Goal: Transaction & Acquisition: Purchase product/service

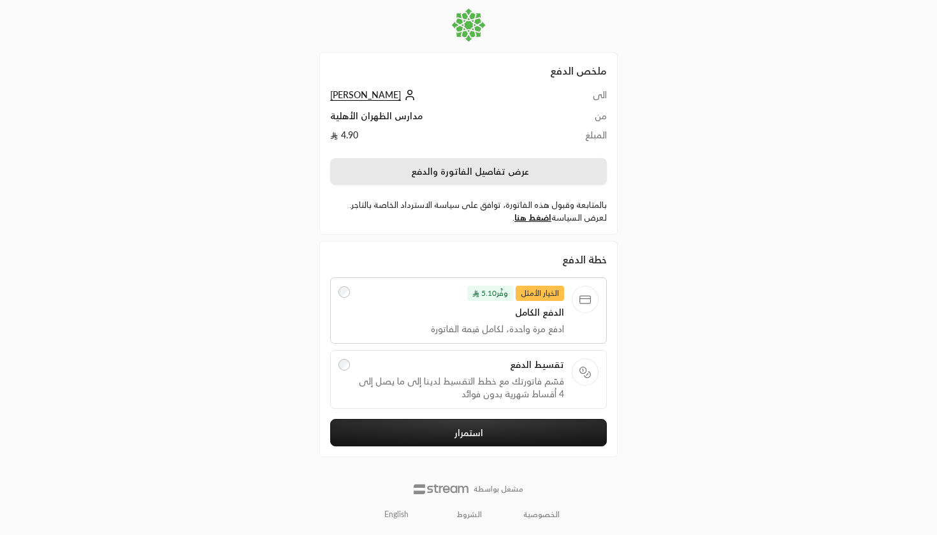
click at [527, 165] on button "عرض تفاصيل الفاتورة والدفع" at bounding box center [468, 171] width 277 height 27
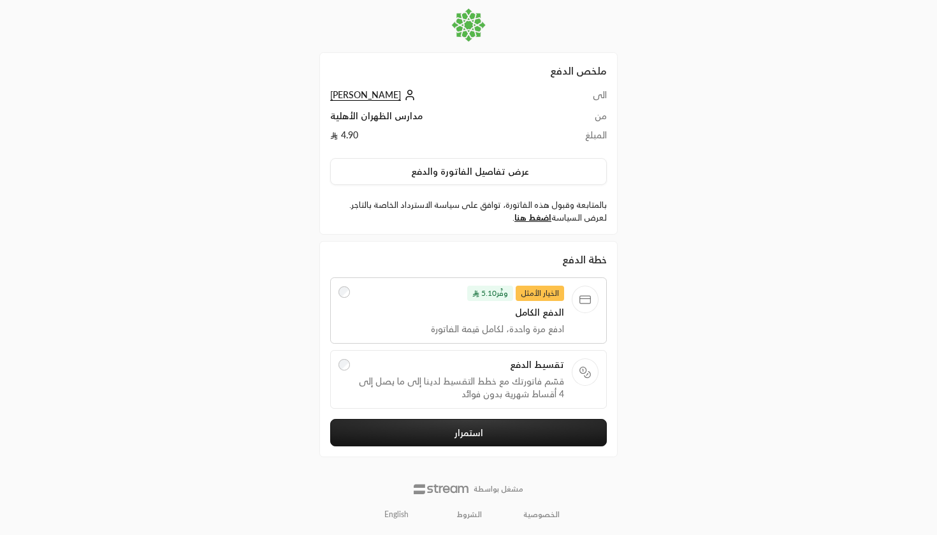
click at [434, 371] on span "تقسيط الدفع" at bounding box center [461, 364] width 207 height 13
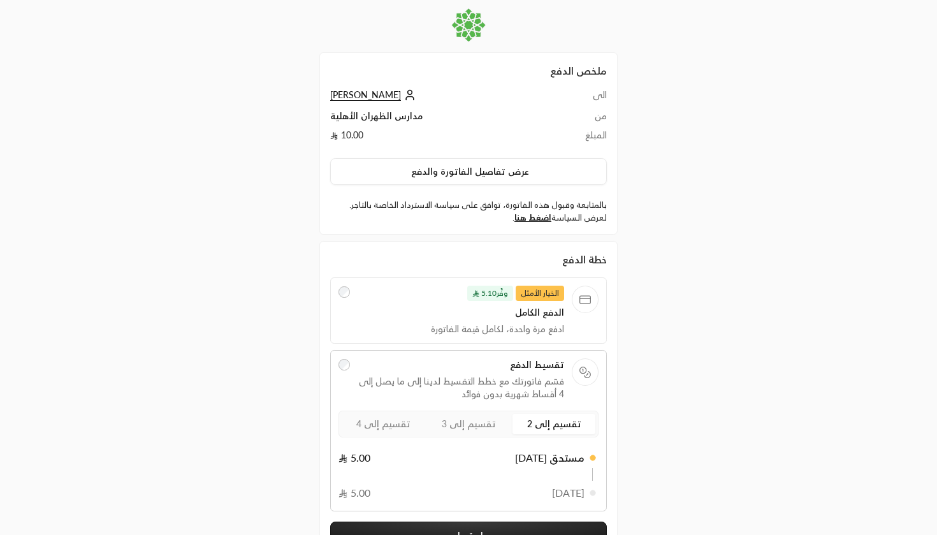
scroll to position [82, 0]
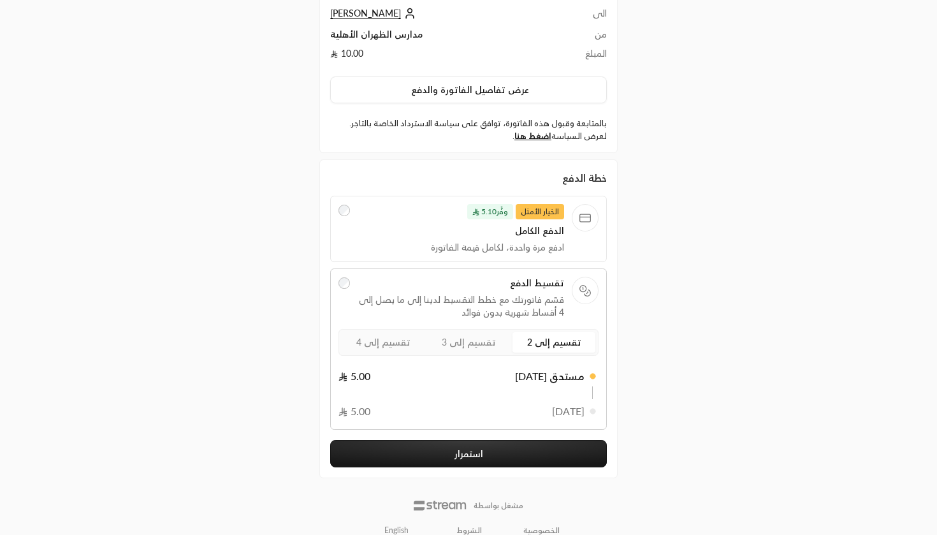
click at [485, 344] on span "تقسيم إلى 3" at bounding box center [469, 342] width 54 height 11
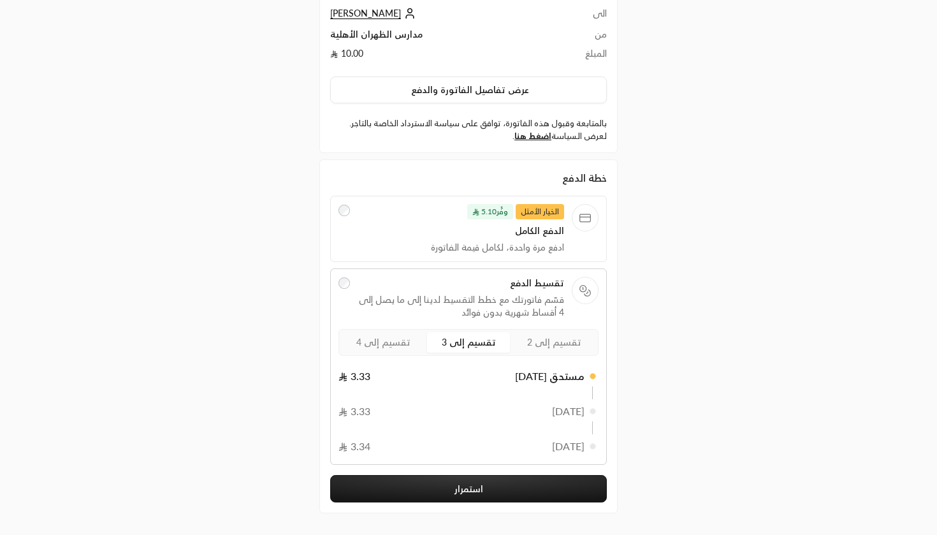
click at [384, 347] on span "تقسيم إلى 4" at bounding box center [383, 342] width 54 height 11
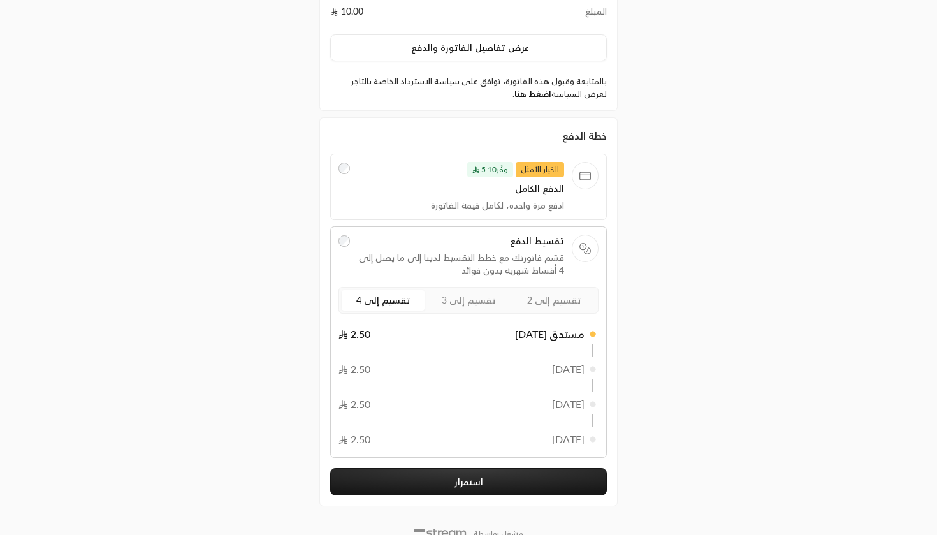
scroll to position [126, 0]
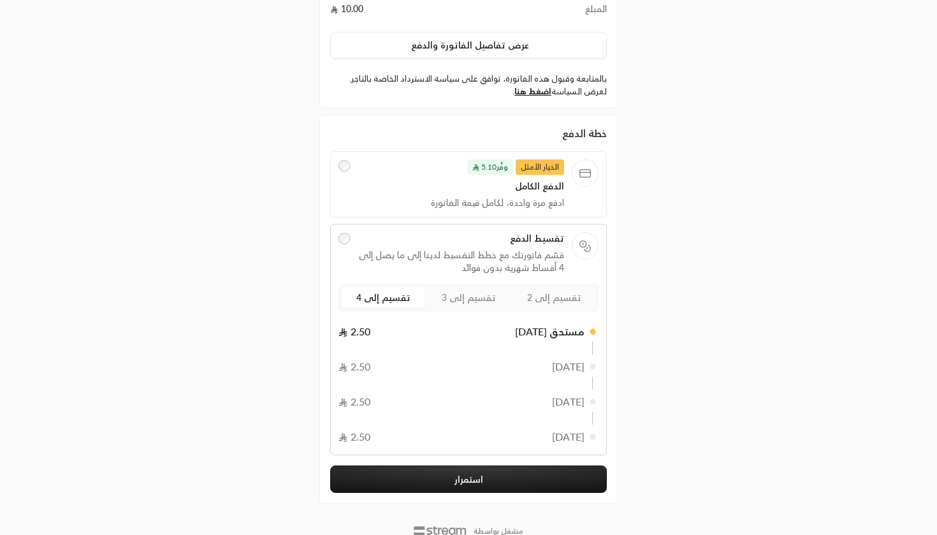
click at [595, 330] on circle at bounding box center [593, 331] width 5 height 5
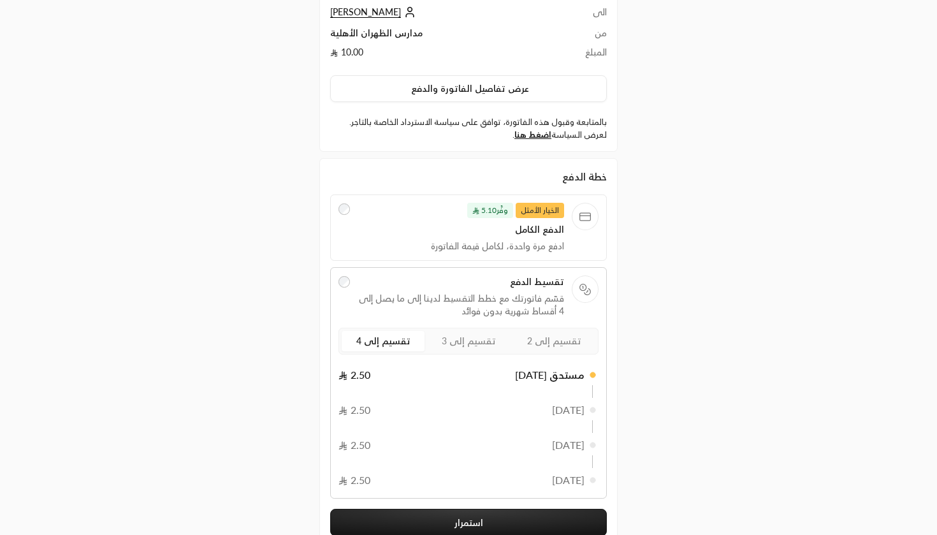
scroll to position [0, 0]
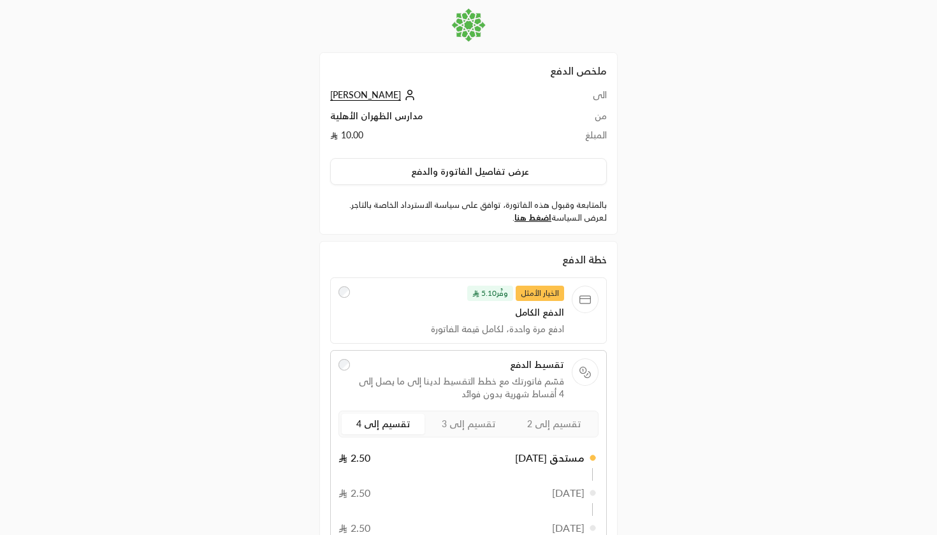
click at [380, 96] on span "[PERSON_NAME]" at bounding box center [365, 94] width 71 height 11
